Goal: Use online tool/utility: Utilize a website feature to perform a specific function

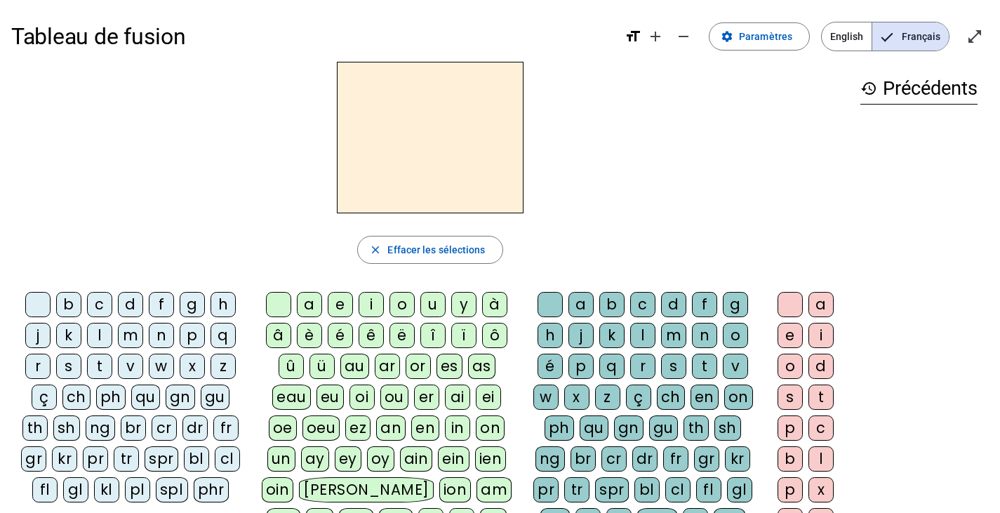
click at [213, 424] on div "fr" at bounding box center [225, 427] width 25 height 25
click at [312, 330] on div "è" at bounding box center [309, 335] width 25 height 25
click at [643, 365] on div "r" at bounding box center [642, 366] width 25 height 25
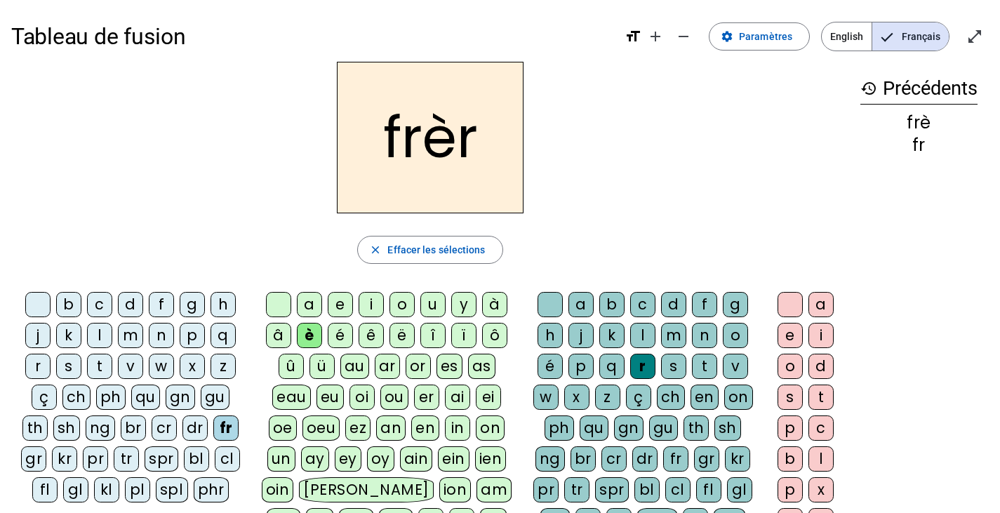
click at [789, 335] on div "e" at bounding box center [789, 335] width 25 height 25
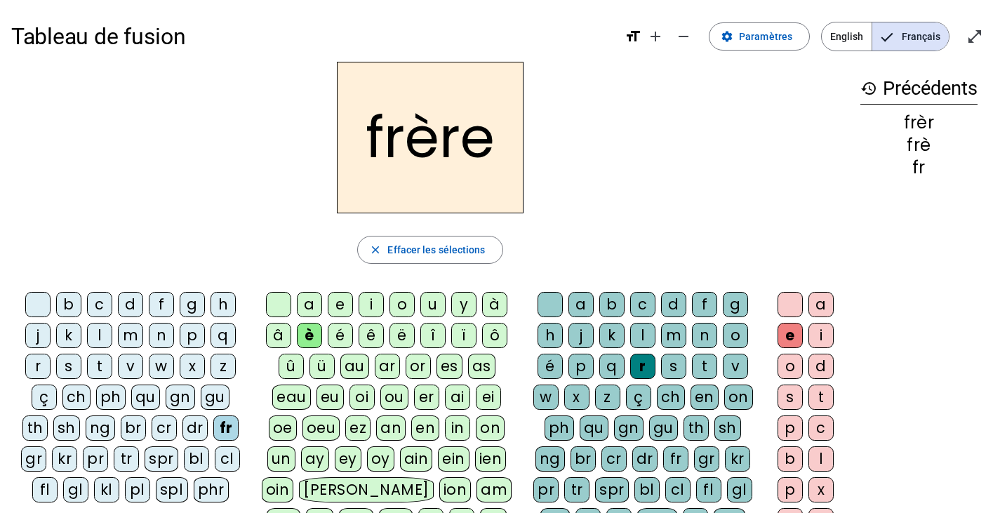
click at [196, 331] on div "p" at bounding box center [192, 335] width 25 height 25
click at [137, 333] on div "m" at bounding box center [130, 335] width 25 height 25
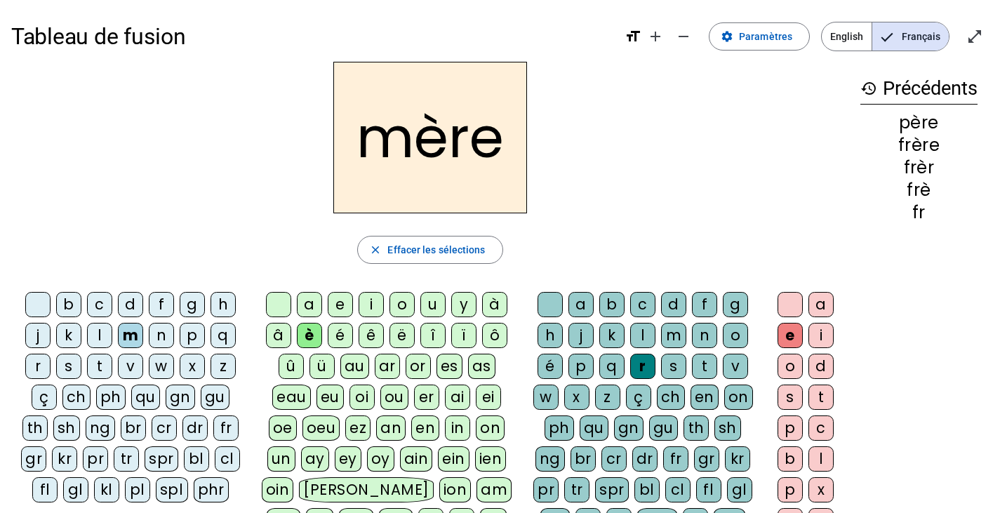
click at [41, 330] on div "j" at bounding box center [37, 335] width 25 height 25
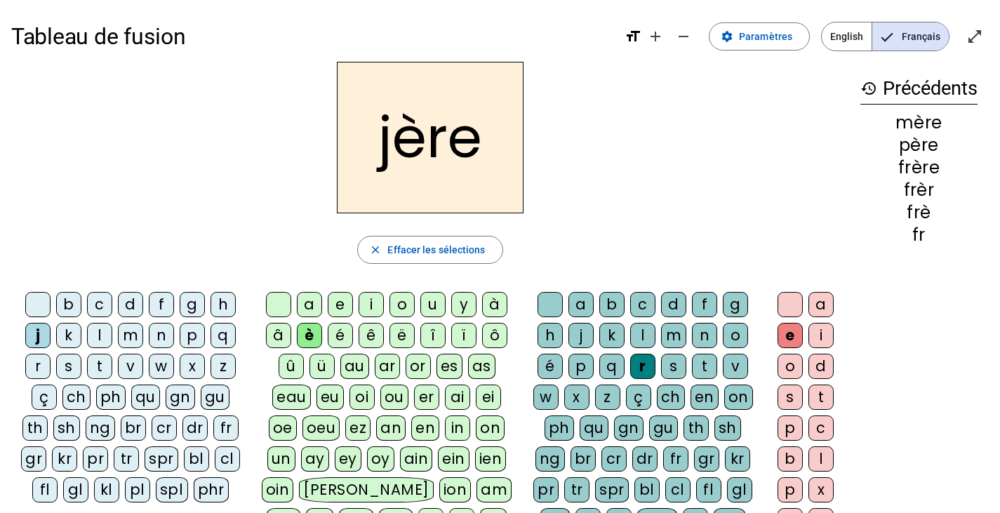
click at [196, 300] on div "g" at bounding box center [192, 304] width 25 height 25
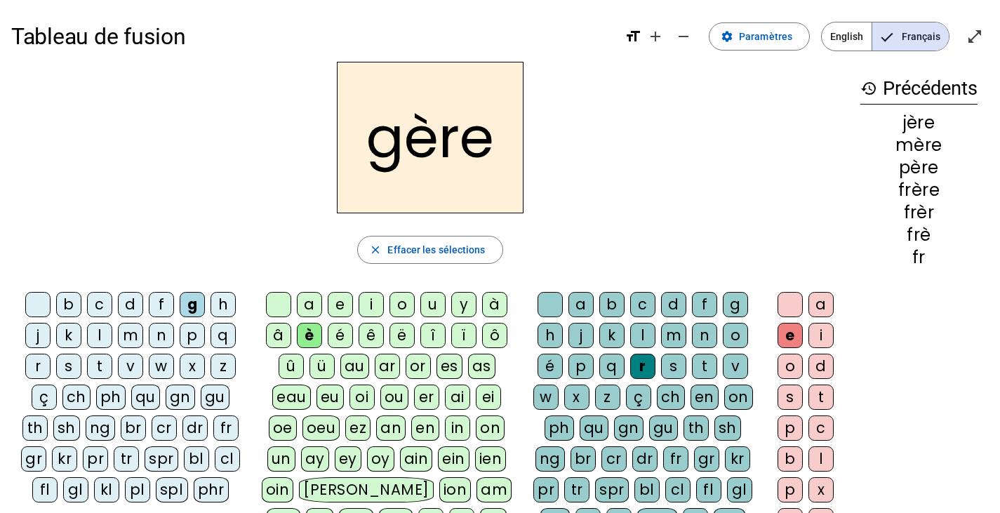
click at [305, 298] on div "a" at bounding box center [309, 304] width 25 height 25
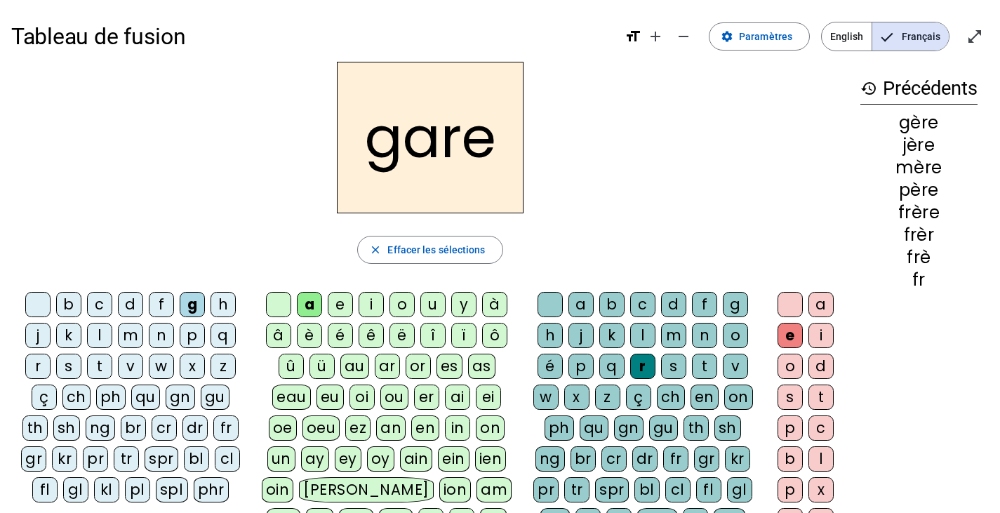
click at [737, 307] on div "g" at bounding box center [735, 304] width 25 height 25
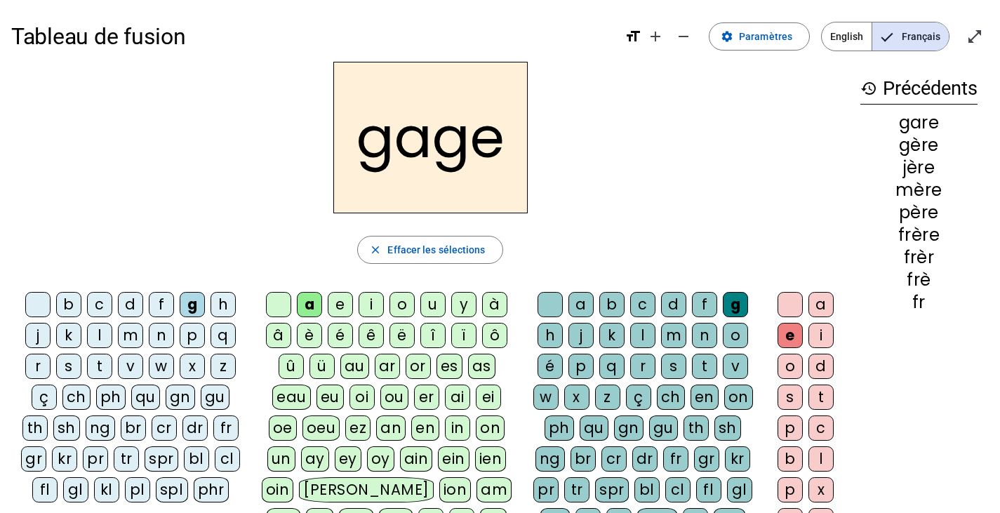
click at [72, 366] on div "s" at bounding box center [68, 366] width 25 height 25
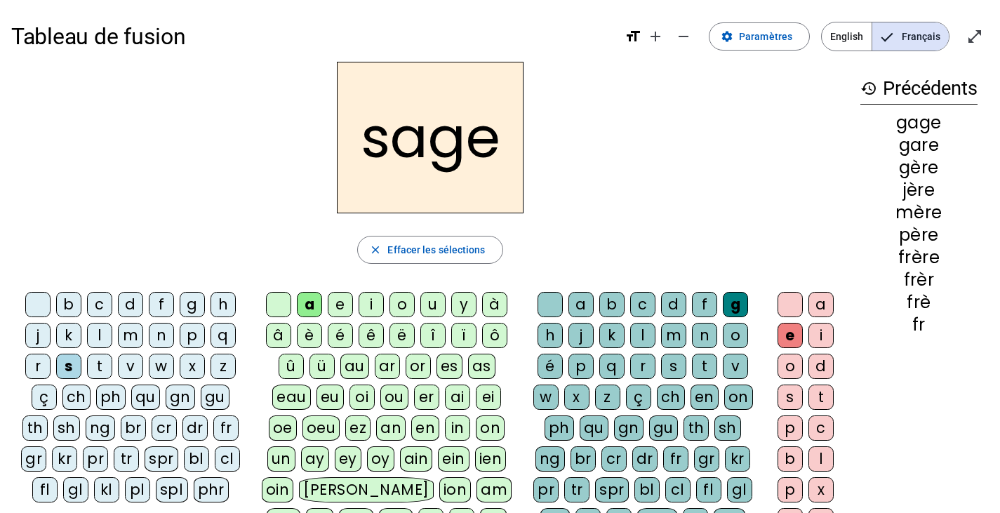
click at [198, 338] on div "p" at bounding box center [192, 335] width 25 height 25
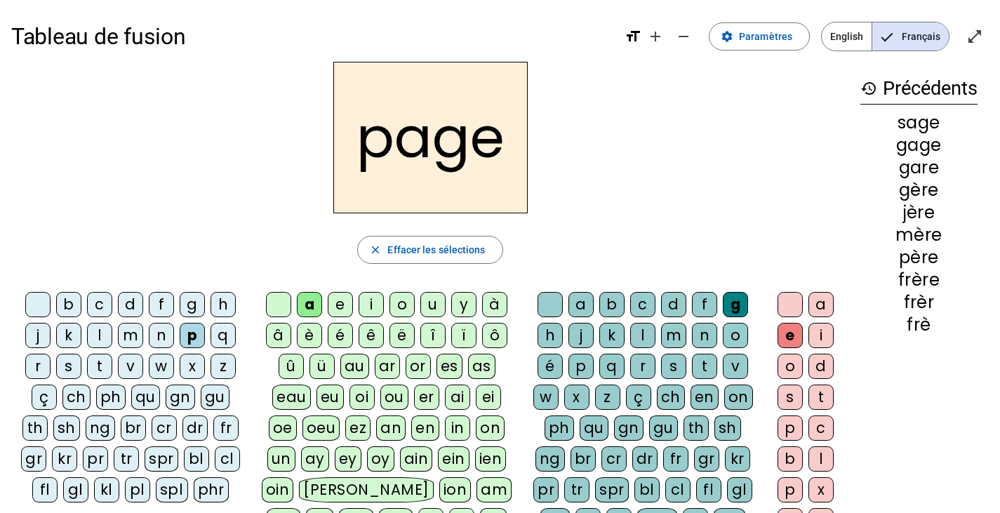
click at [370, 302] on div "i" at bounding box center [371, 304] width 25 height 25
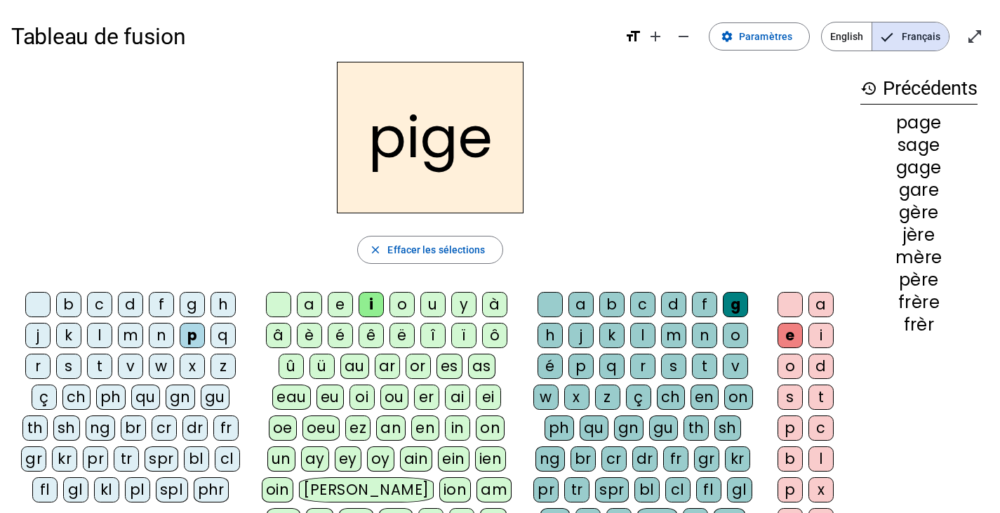
click at [162, 302] on div "f" at bounding box center [161, 304] width 25 height 25
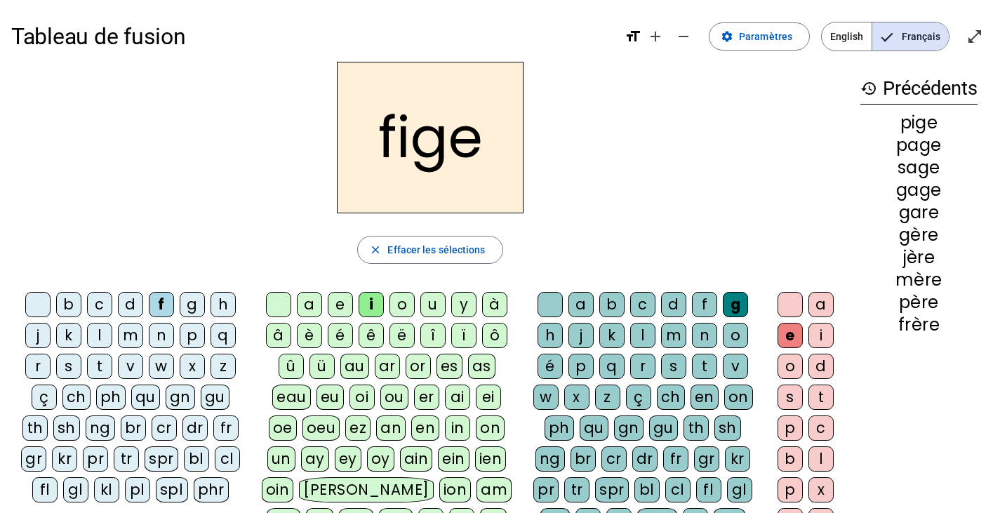
click at [549, 362] on div "é" at bounding box center [549, 366] width 25 height 25
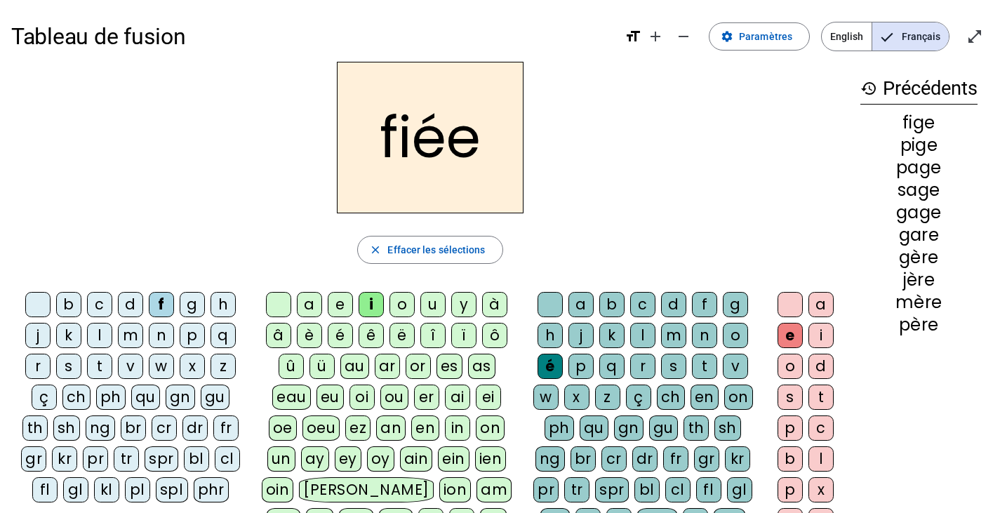
click at [584, 396] on div "x" at bounding box center [576, 397] width 25 height 25
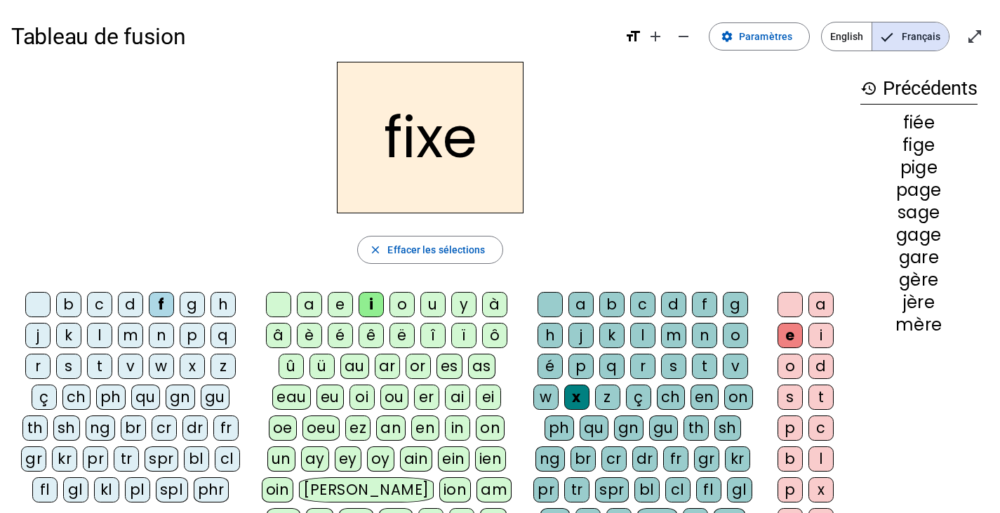
click at [580, 402] on div "x" at bounding box center [576, 397] width 25 height 25
